Goal: Information Seeking & Learning: Learn about a topic

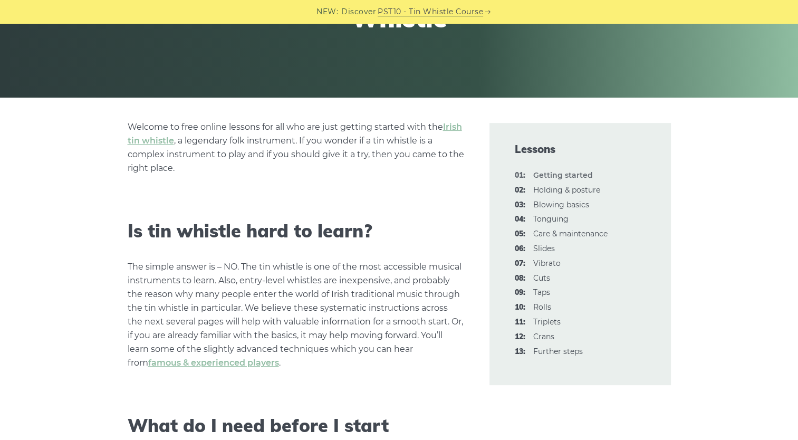
click at [386, 173] on p "Welcome to free online lessons for all who are just getting started with the Ir…" at bounding box center [296, 147] width 336 height 55
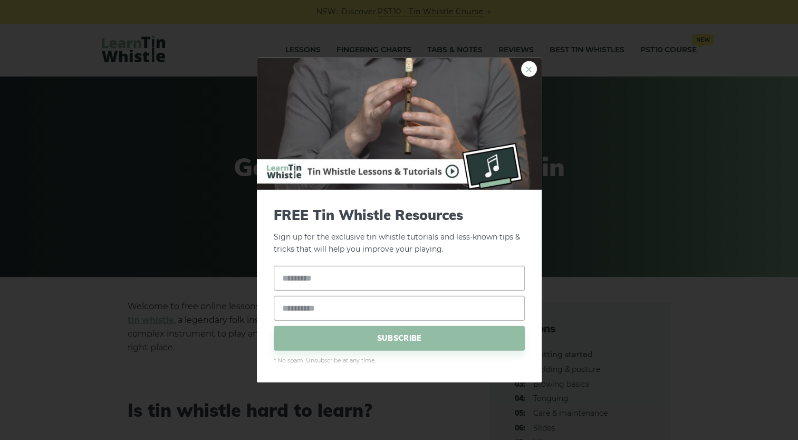
click at [531, 70] on link "×" at bounding box center [529, 69] width 16 height 16
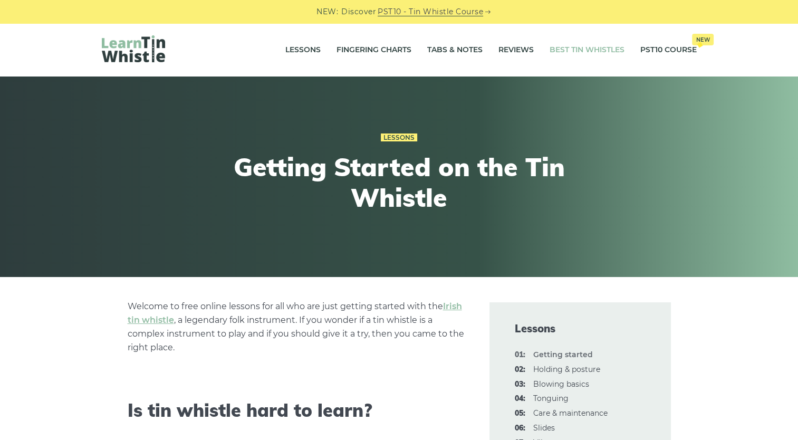
click at [565, 51] on link "Best Tin Whistles" at bounding box center [586, 50] width 75 height 26
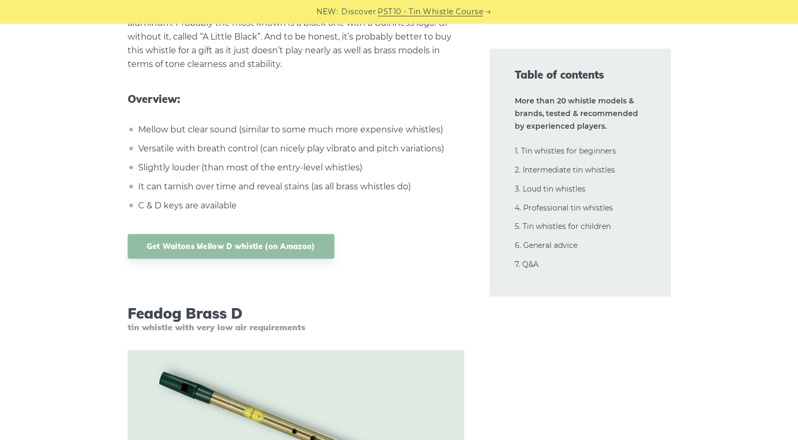
scroll to position [2155, 0]
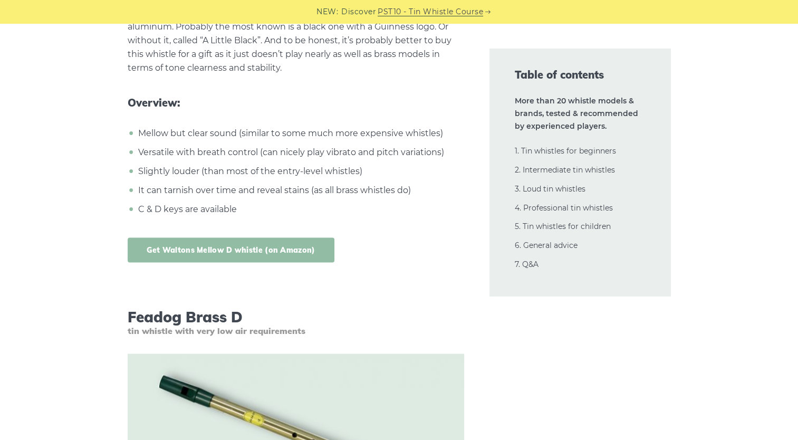
click at [318, 251] on link "Get Waltons Mellow D whistle (on Amazon)" at bounding box center [231, 250] width 207 height 25
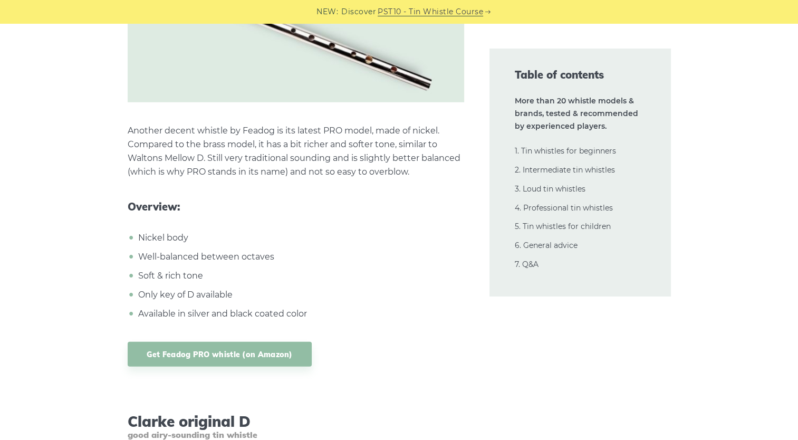
scroll to position [3100, 0]
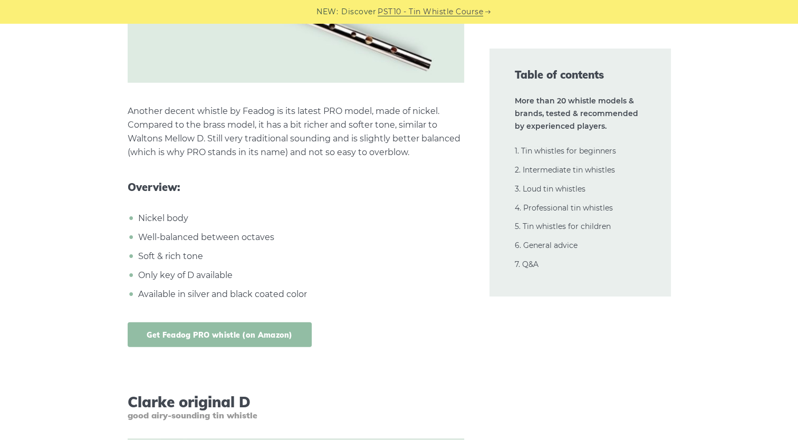
click at [275, 337] on link "Get Feadog PRO whistle (on Amazon)" at bounding box center [220, 334] width 184 height 25
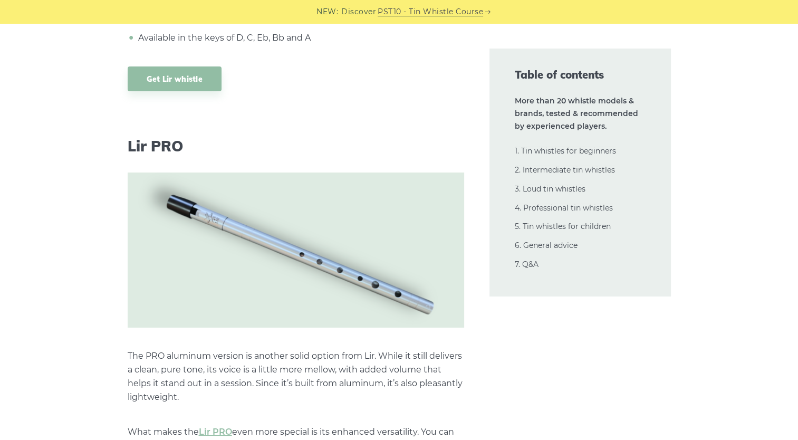
scroll to position [7810, 0]
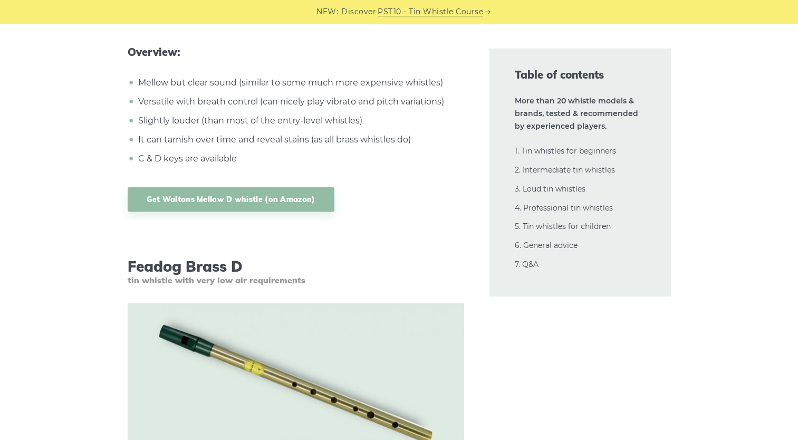
scroll to position [2214, 0]
